Goal: Check status: Check status

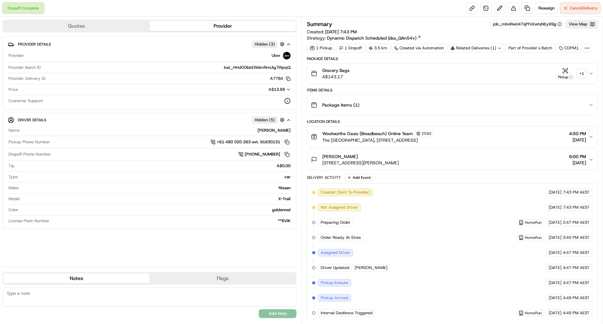
click at [585, 73] on div "+ 1" at bounding box center [581, 73] width 9 height 9
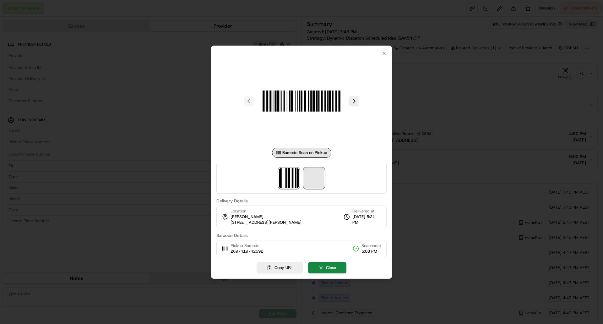
click at [316, 175] on span at bounding box center [314, 178] width 20 height 20
